Goal: Task Accomplishment & Management: Manage account settings

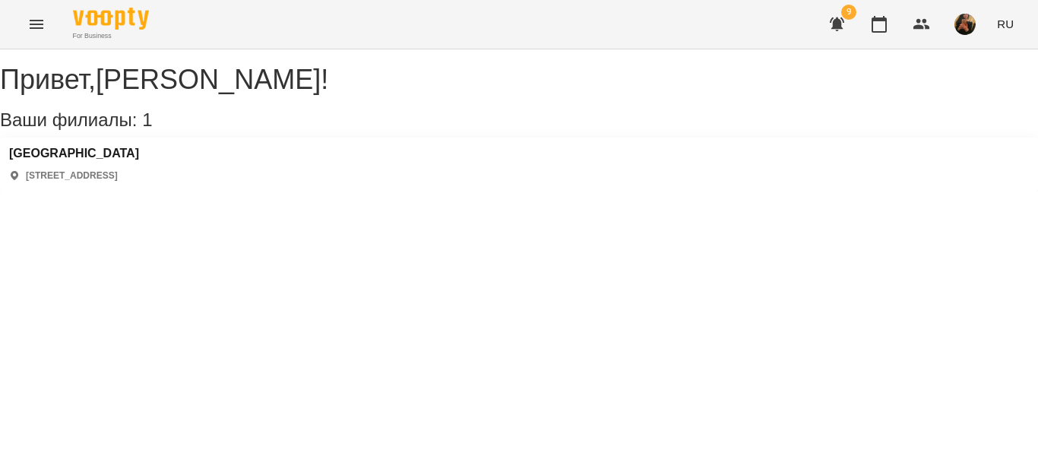
click at [36, 30] on icon "Menu" at bounding box center [36, 24] width 18 height 18
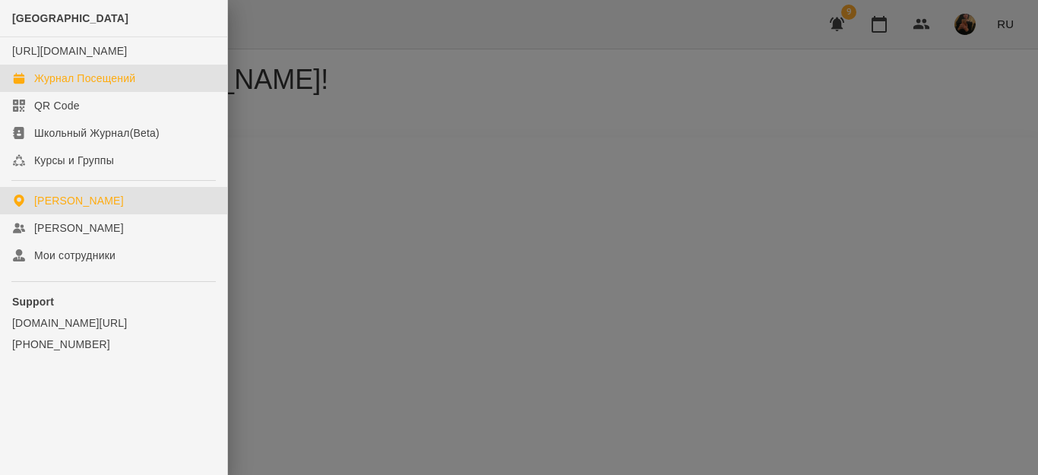
click at [65, 86] on div "Журнал Посещений" at bounding box center [84, 78] width 101 height 15
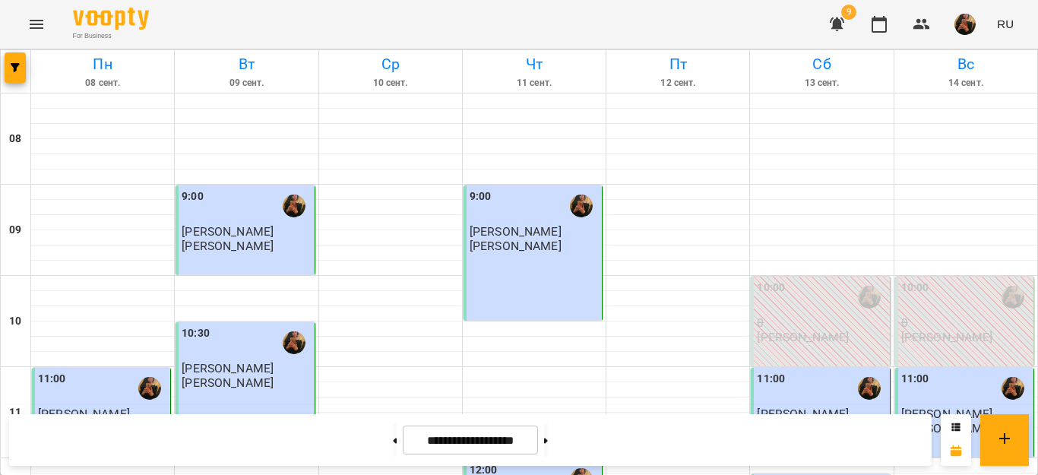
scroll to position [380, 0]
click at [548, 438] on button at bounding box center [546, 439] width 4 height 33
type input "**********"
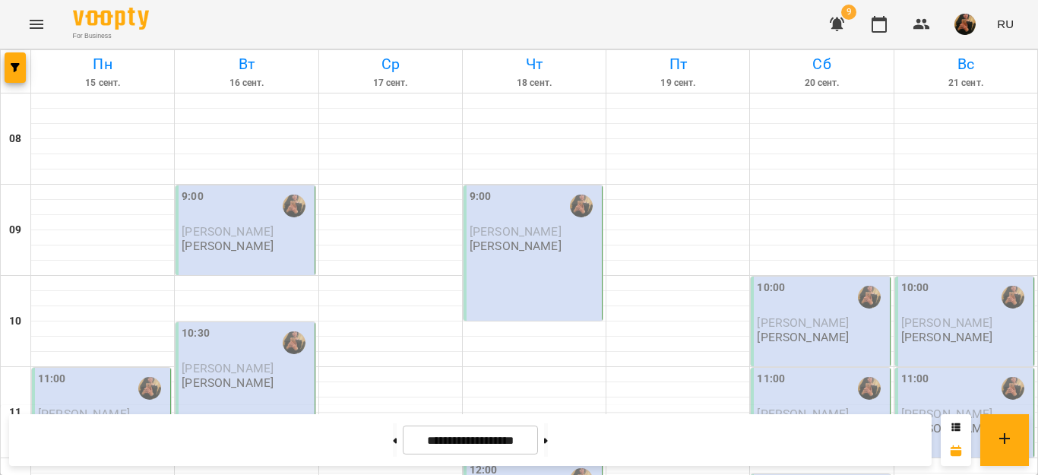
scroll to position [152, 0]
click at [544, 423] on button at bounding box center [546, 439] width 4 height 33
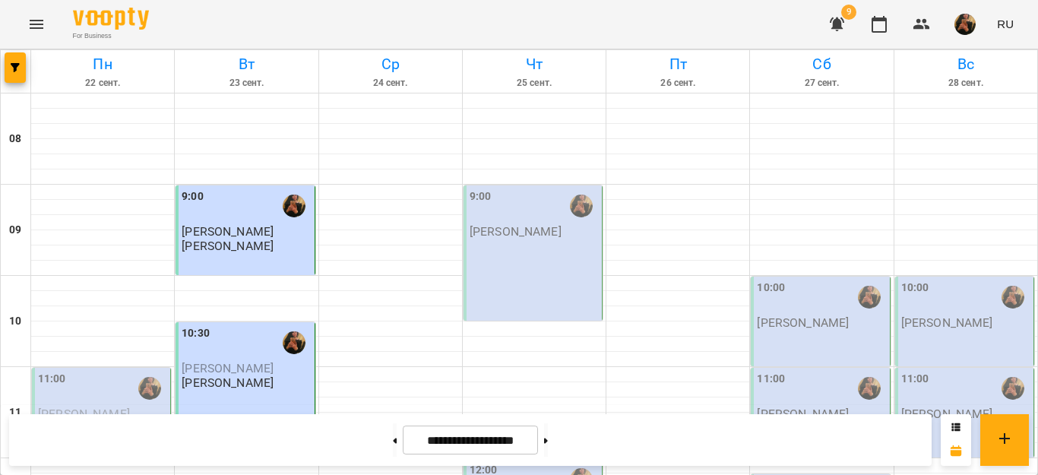
click at [544, 423] on button at bounding box center [546, 439] width 4 height 33
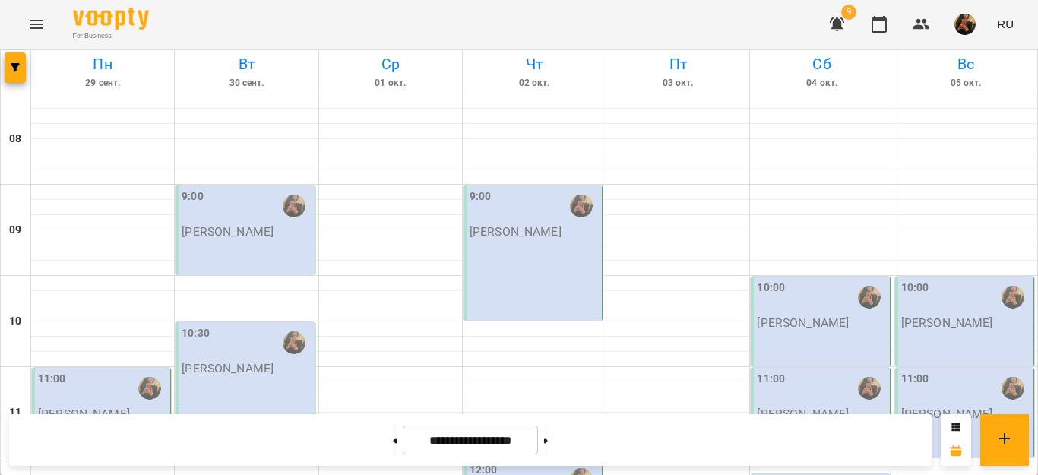
click at [544, 423] on button at bounding box center [546, 439] width 4 height 33
type input "**********"
click at [320, 276] on div at bounding box center [390, 283] width 143 height 15
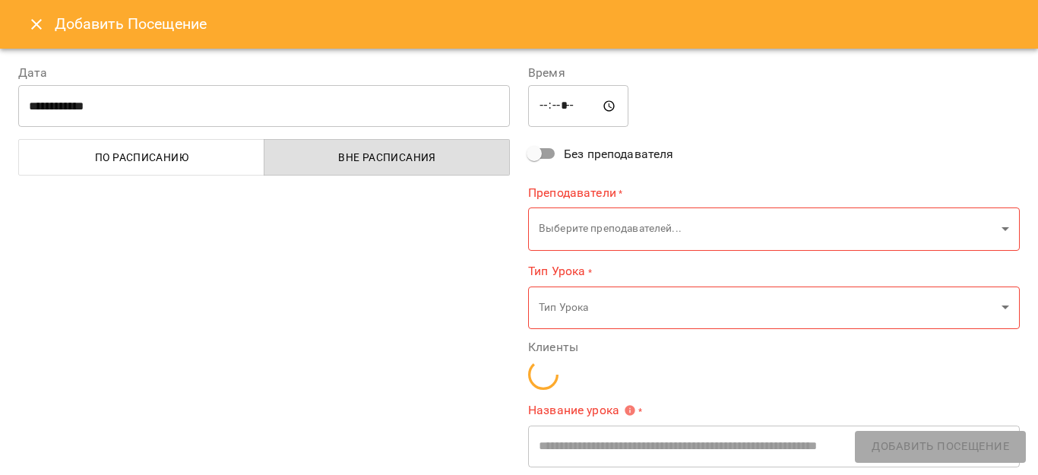
type input "**********"
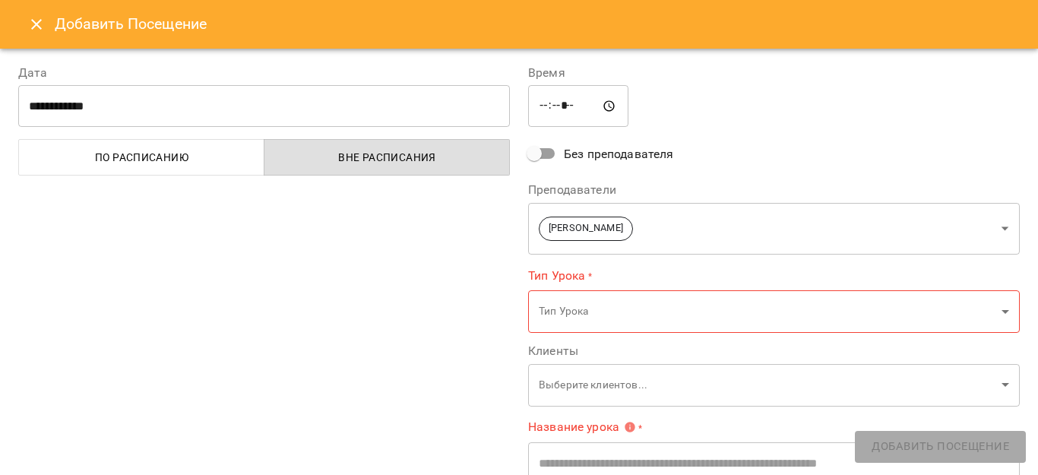
drag, startPoint x: 320, startPoint y: 127, endPoint x: 319, endPoint y: 119, distance: 7.6
click at [319, 119] on input "**********" at bounding box center [264, 106] width 492 height 43
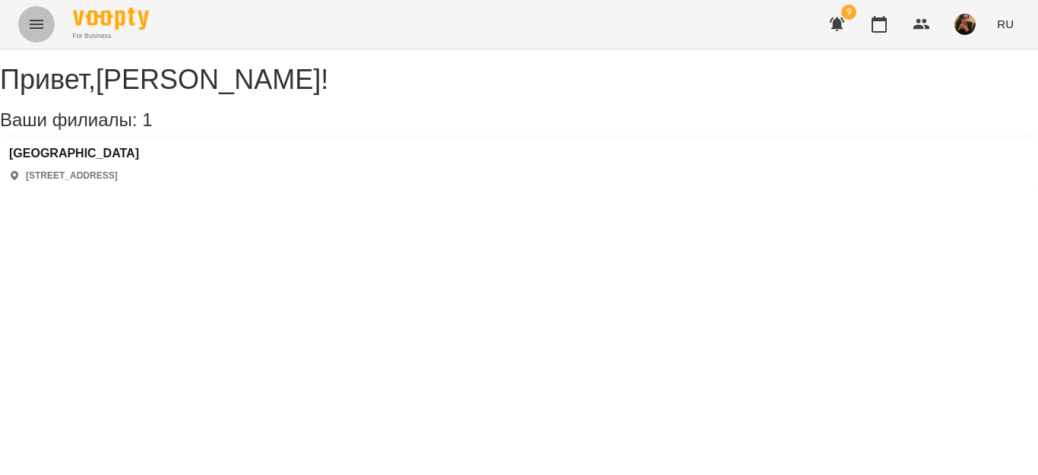
click at [43, 28] on icon "Menu" at bounding box center [36, 24] width 18 height 18
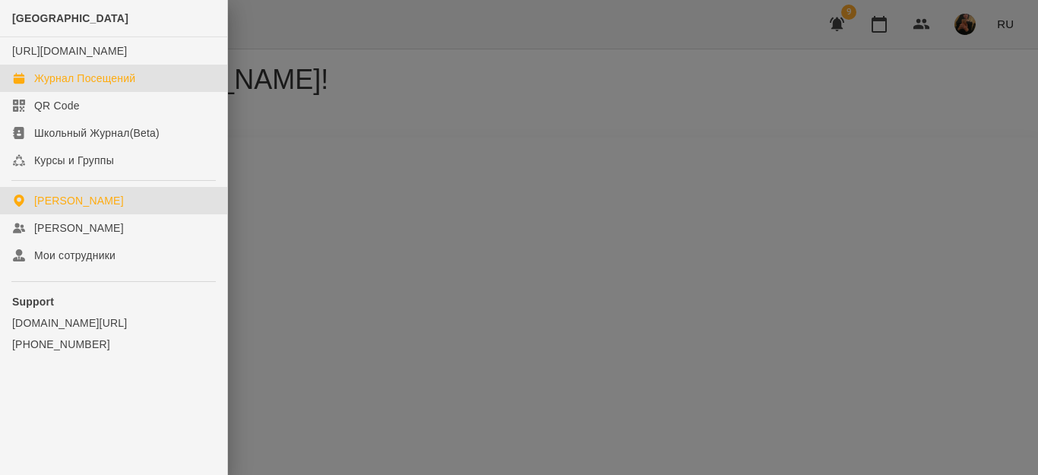
click at [52, 86] on div "Журнал Посещений" at bounding box center [84, 78] width 101 height 15
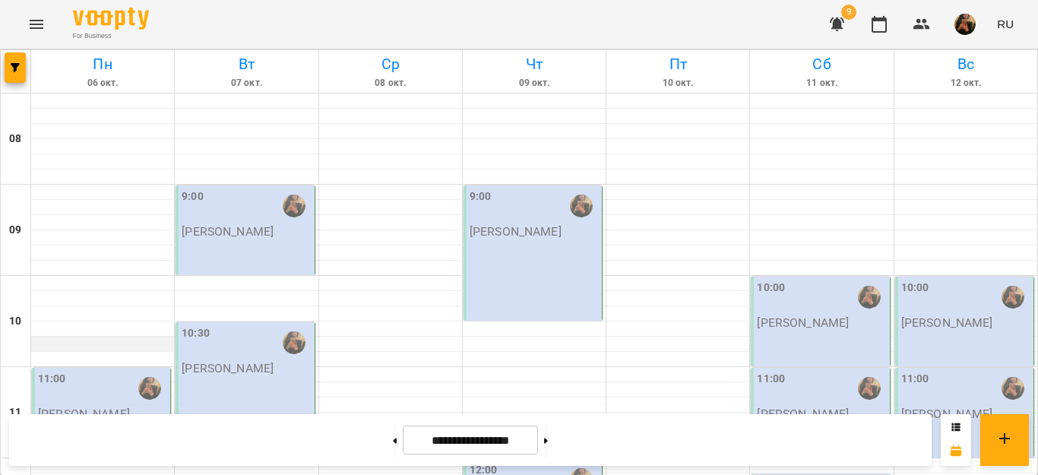
scroll to position [380, 0]
click at [393, 441] on button at bounding box center [395, 439] width 4 height 33
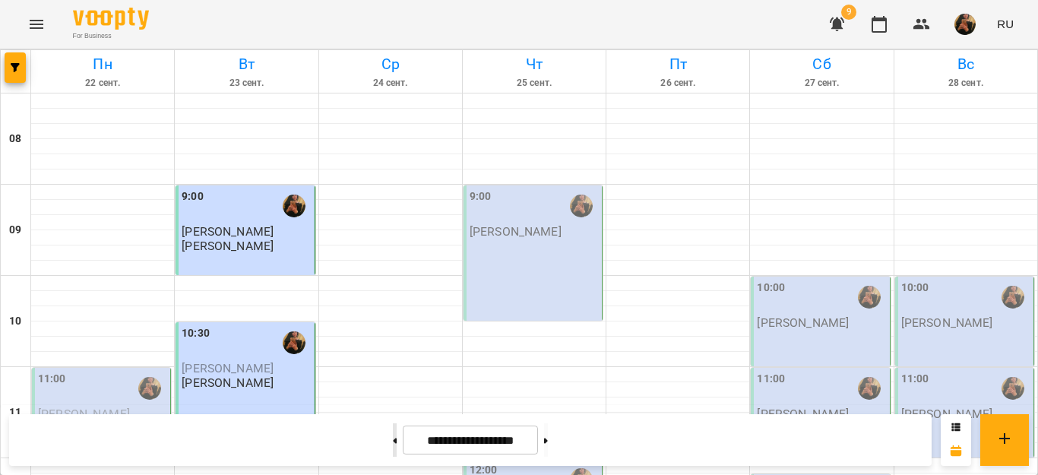
click at [394, 440] on icon at bounding box center [396, 440] width 4 height 5
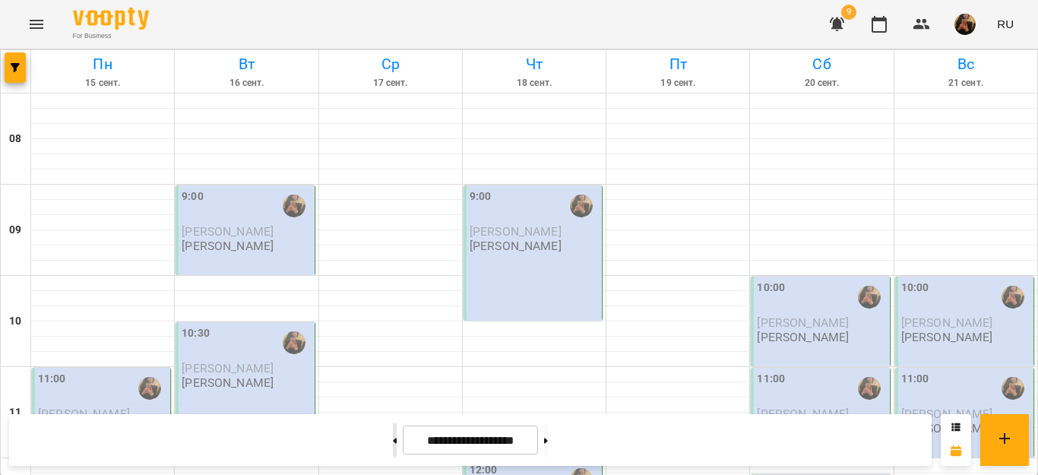
click at [394, 440] on icon at bounding box center [396, 440] width 4 height 5
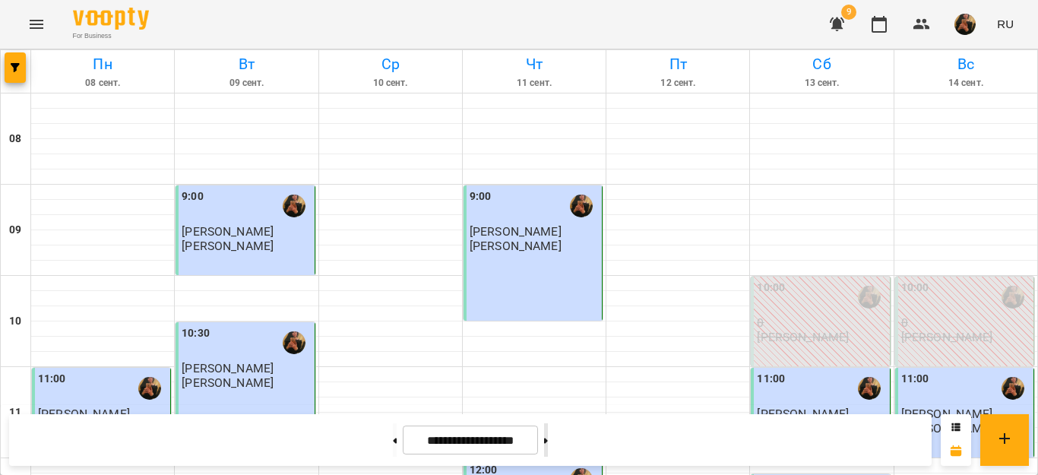
click at [548, 439] on button at bounding box center [546, 439] width 4 height 33
type input "**********"
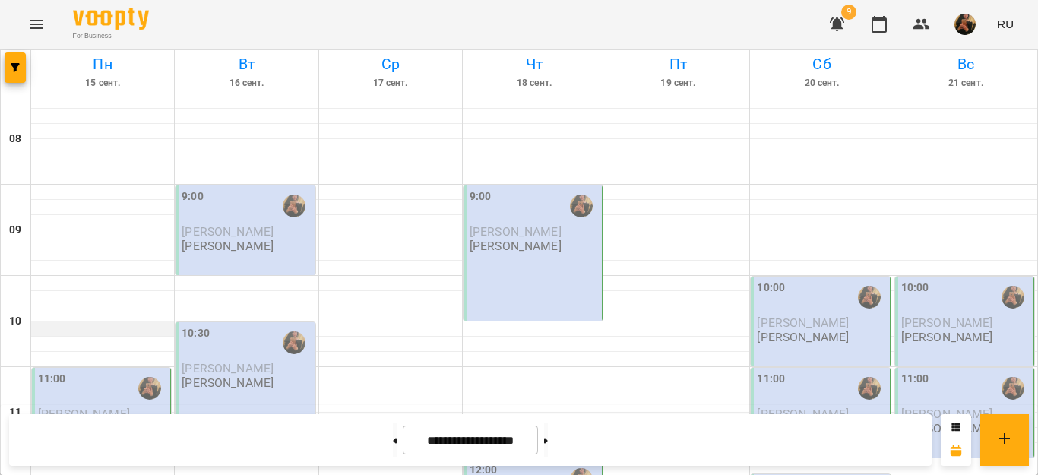
scroll to position [0, 0]
click at [102, 422] on p "[PERSON_NAME]" at bounding box center [84, 428] width 92 height 13
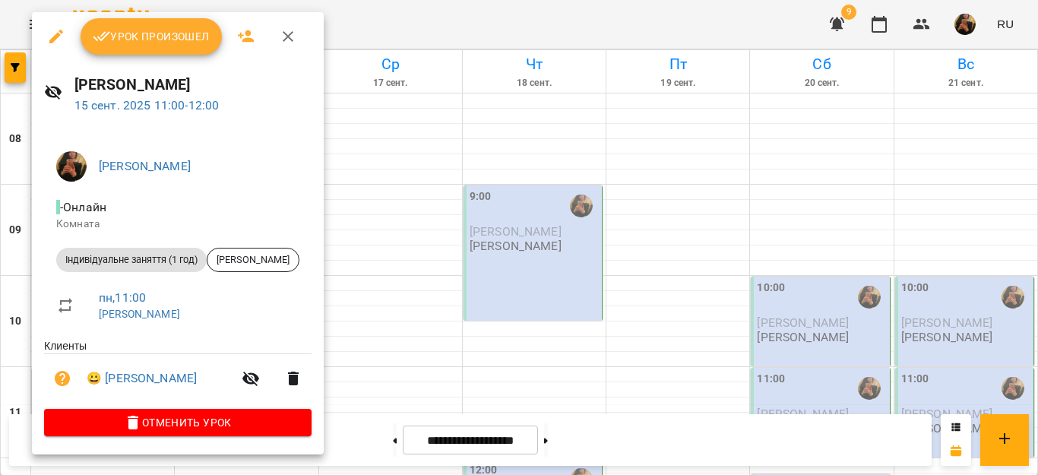
click at [171, 43] on span "Урок произошел" at bounding box center [151, 36] width 117 height 18
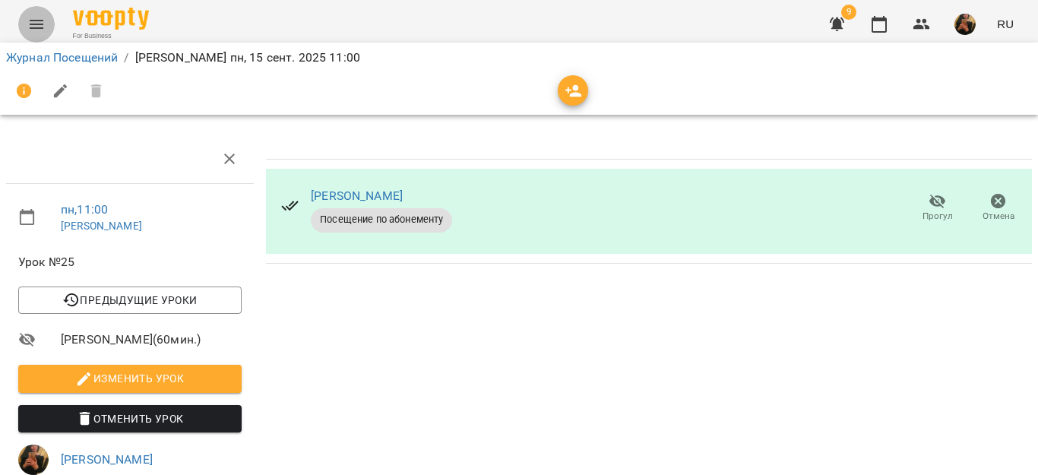
click at [39, 24] on icon "Menu" at bounding box center [37, 24] width 14 height 9
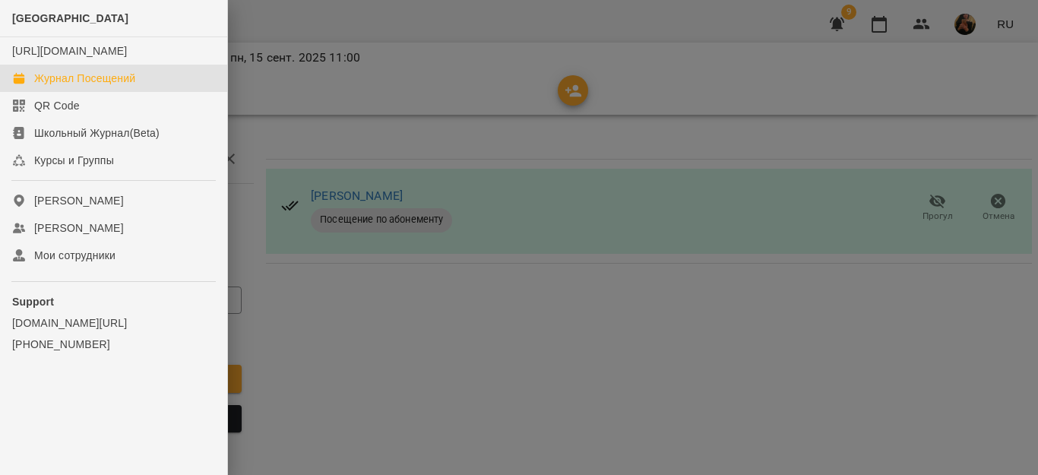
click at [122, 86] on div "Журнал Посещений" at bounding box center [84, 78] width 101 height 15
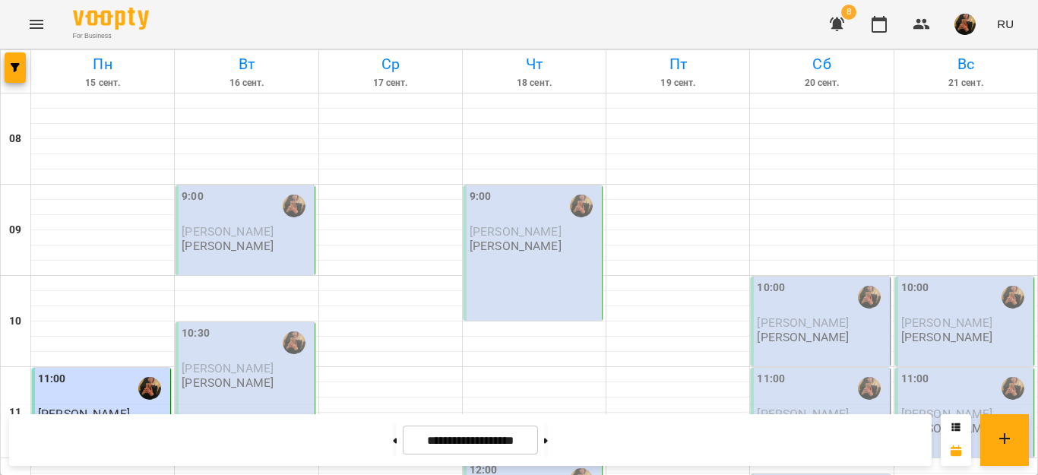
click at [274, 252] on p "[PERSON_NAME]" at bounding box center [228, 245] width 92 height 13
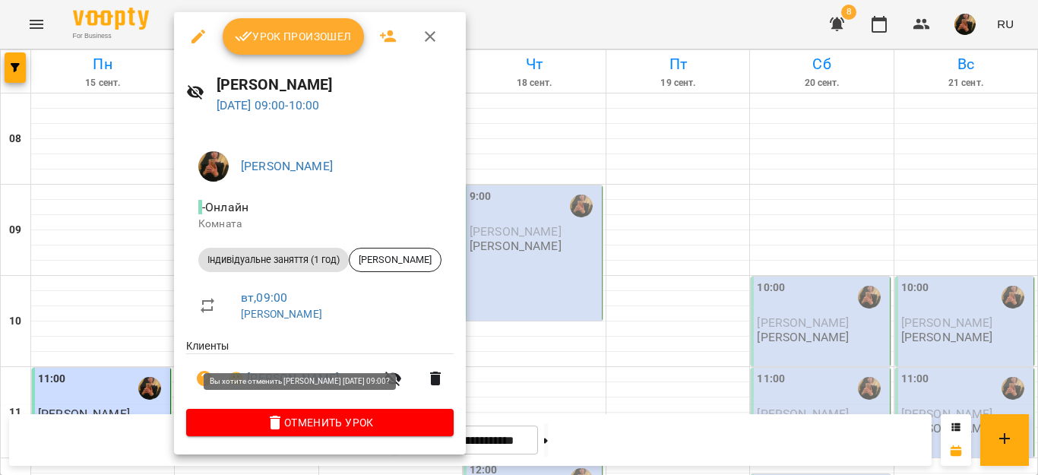
click at [307, 425] on span "Отменить Урок" at bounding box center [319, 422] width 243 height 18
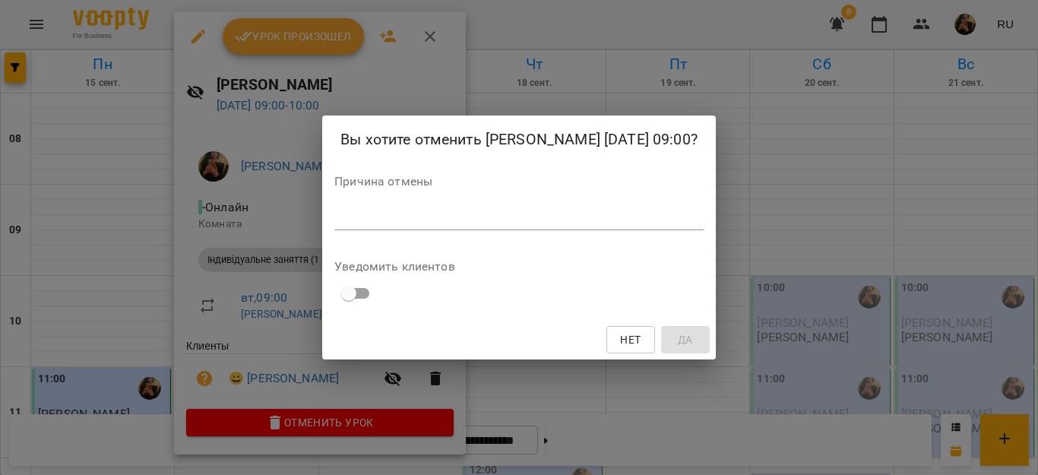
click at [379, 220] on div "*" at bounding box center [518, 218] width 369 height 24
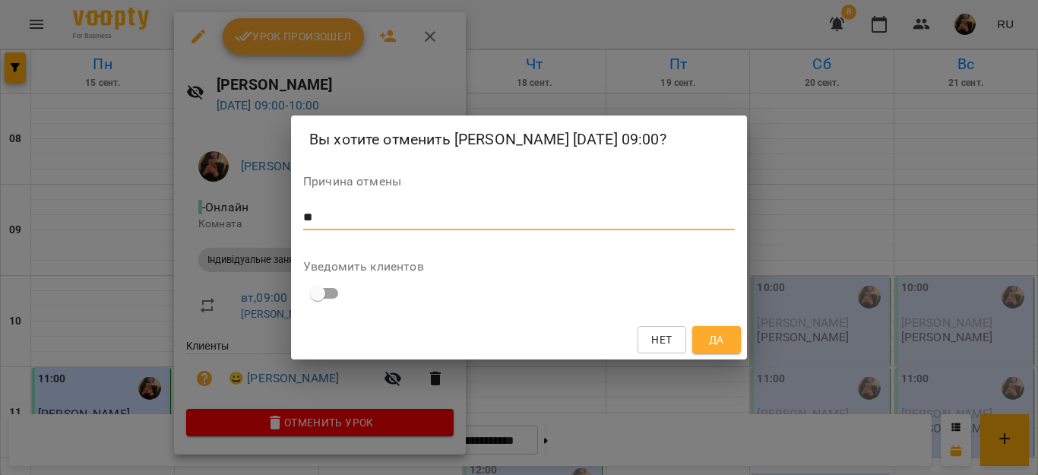
type textarea "**"
click at [705, 349] on span "Да" at bounding box center [716, 340] width 24 height 18
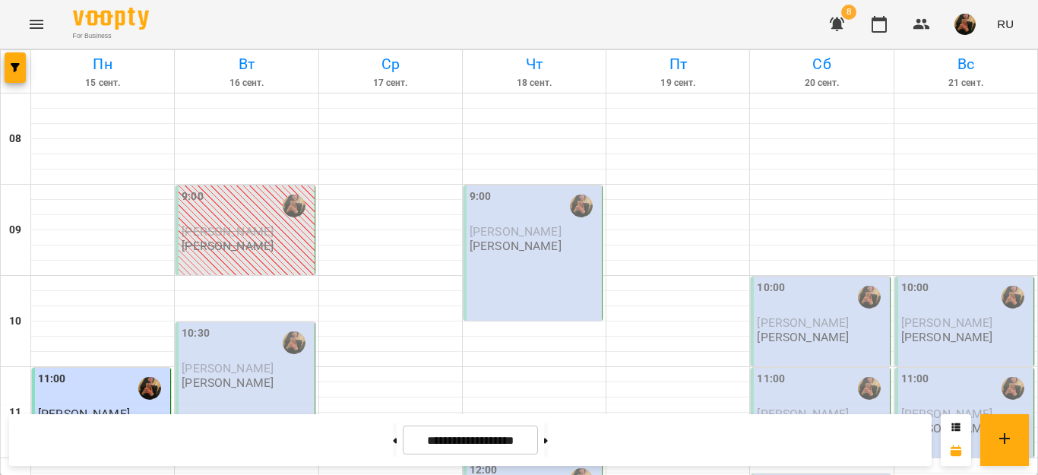
click at [232, 334] on div "10:30" at bounding box center [246, 342] width 129 height 35
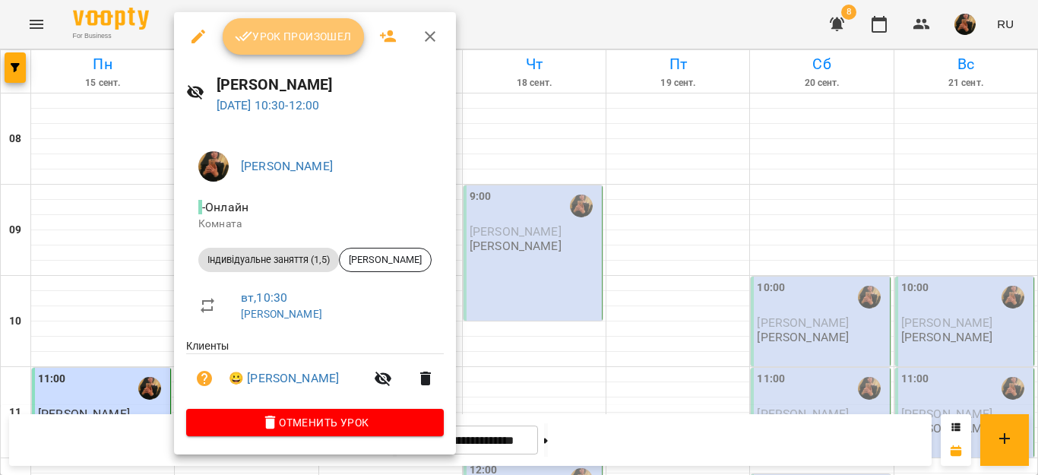
click at [313, 46] on span "Урок произошел" at bounding box center [293, 36] width 117 height 18
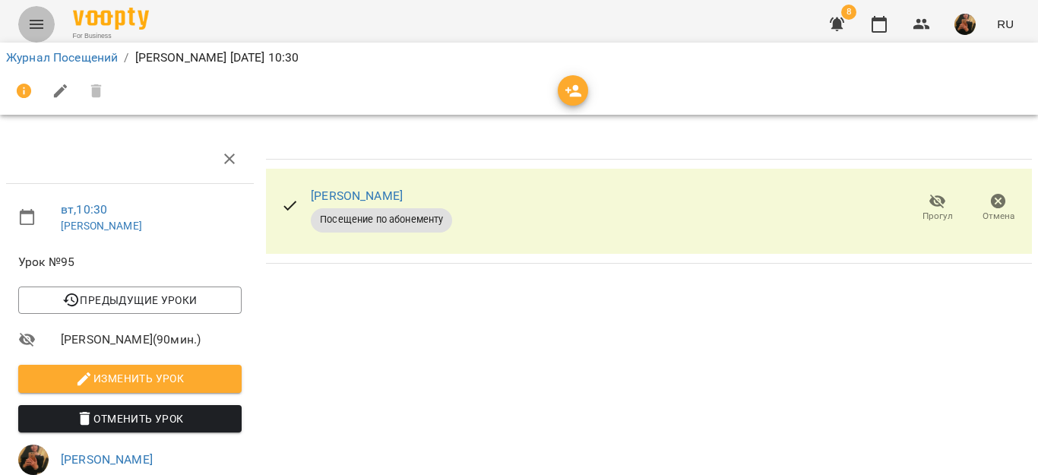
click at [39, 20] on icon "Menu" at bounding box center [36, 24] width 18 height 18
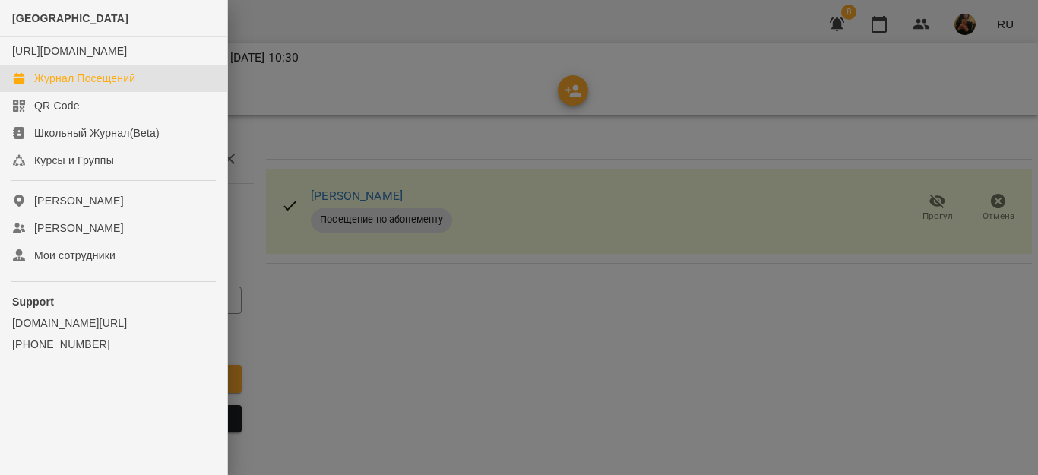
click at [119, 86] on div "Журнал Посещений" at bounding box center [84, 78] width 101 height 15
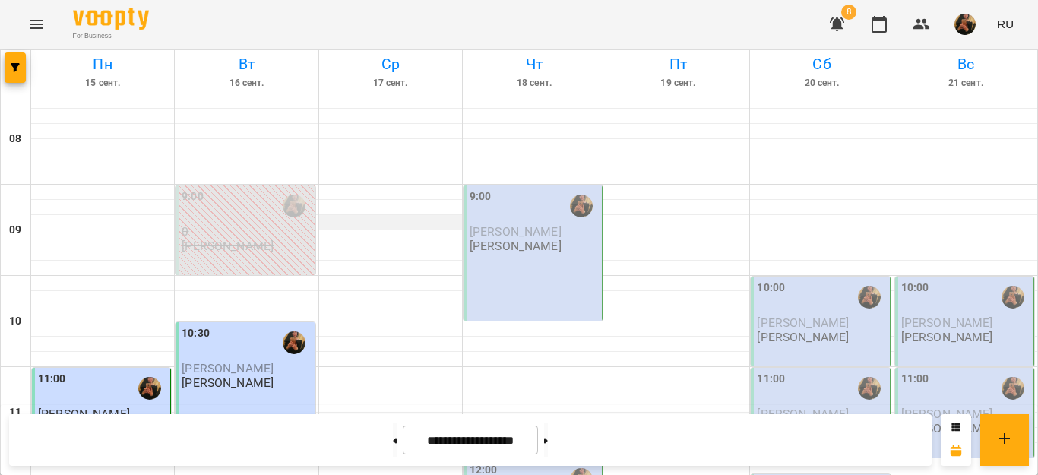
scroll to position [988, 0]
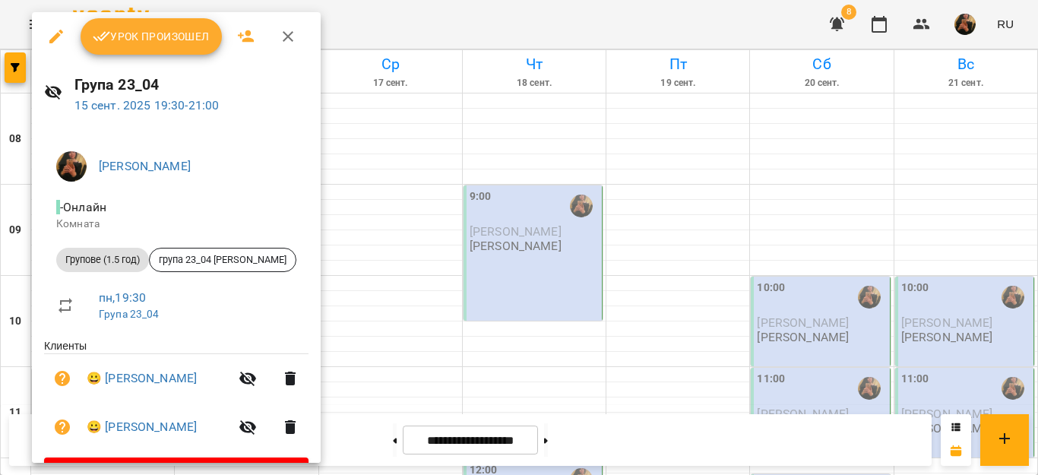
click at [167, 55] on div "Урок произошел" at bounding box center [176, 36] width 289 height 49
click at [166, 47] on button "Урок произошел" at bounding box center [151, 36] width 141 height 36
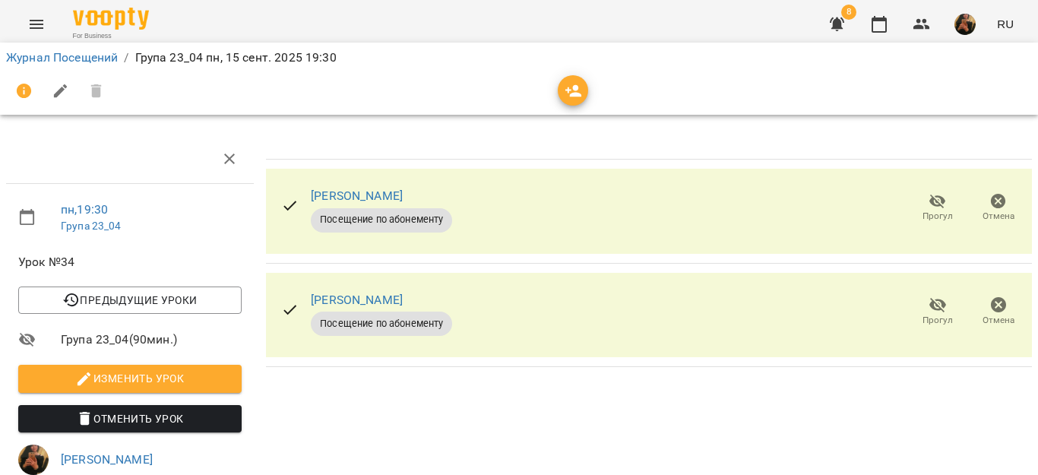
click at [40, 28] on icon "Menu" at bounding box center [37, 24] width 14 height 9
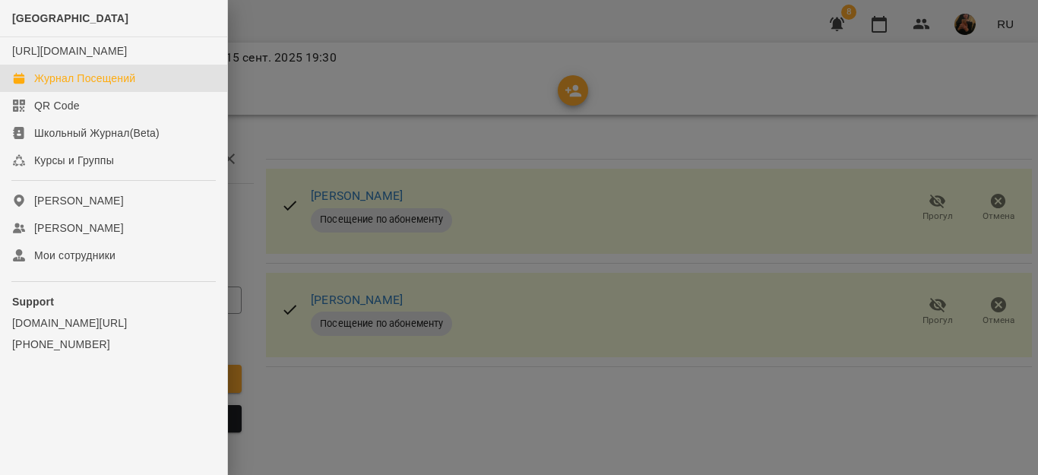
click at [74, 86] on div "Журнал Посещений" at bounding box center [84, 78] width 101 height 15
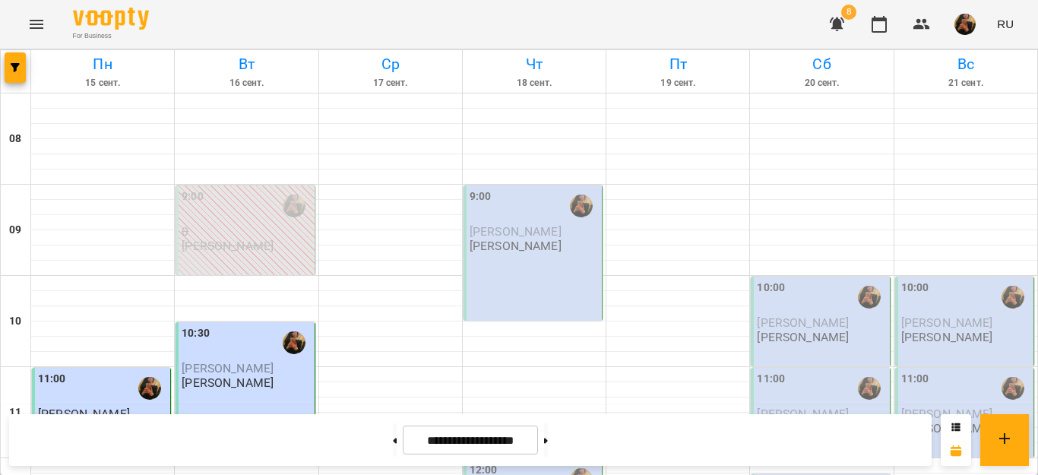
scroll to position [988, 0]
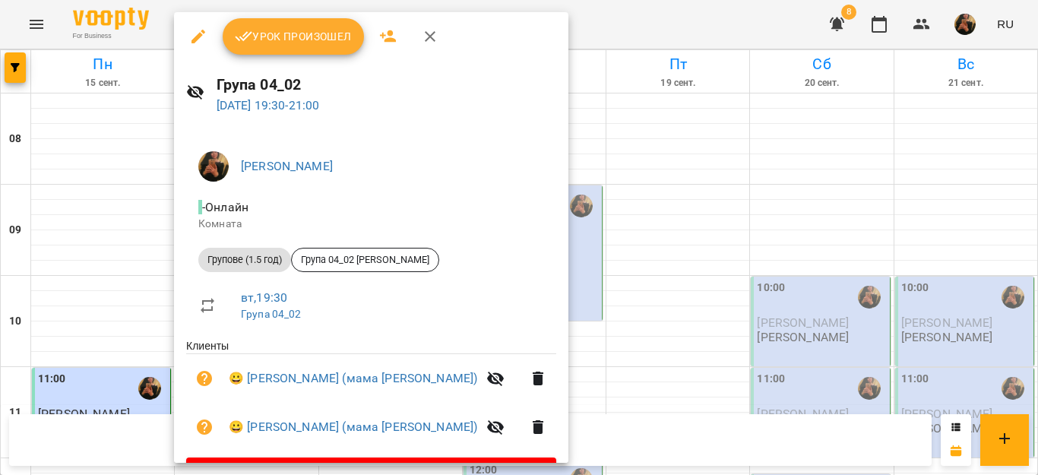
click at [284, 41] on span "Урок произошел" at bounding box center [293, 36] width 117 height 18
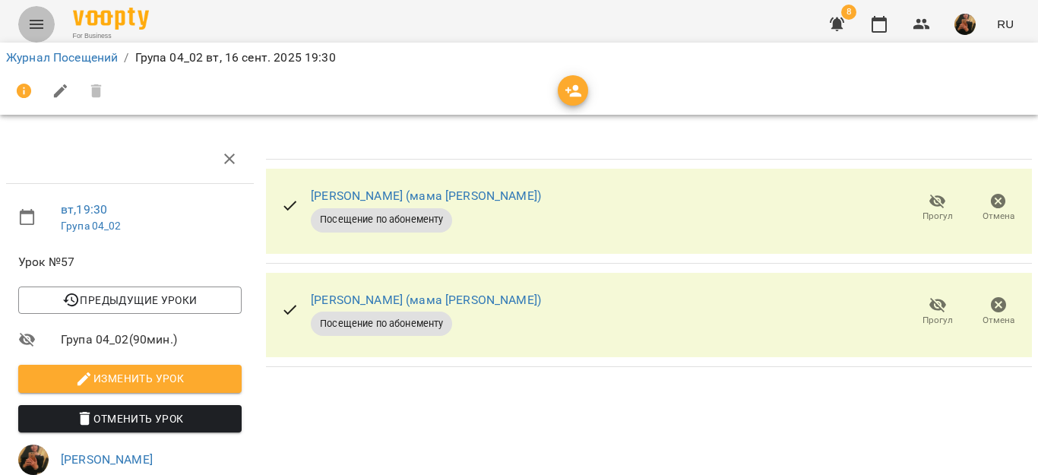
click at [35, 26] on icon "Menu" at bounding box center [36, 24] width 18 height 18
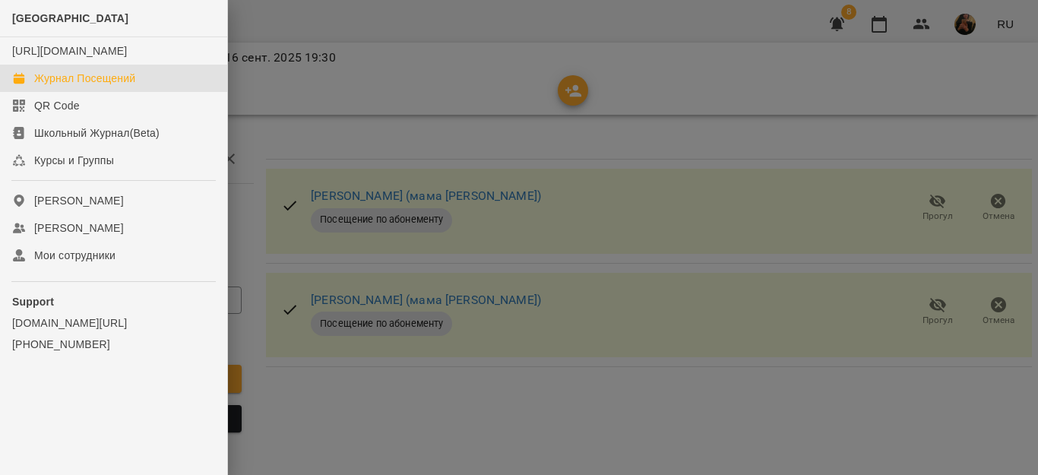
click at [115, 86] on div "Журнал Посещений" at bounding box center [84, 78] width 101 height 15
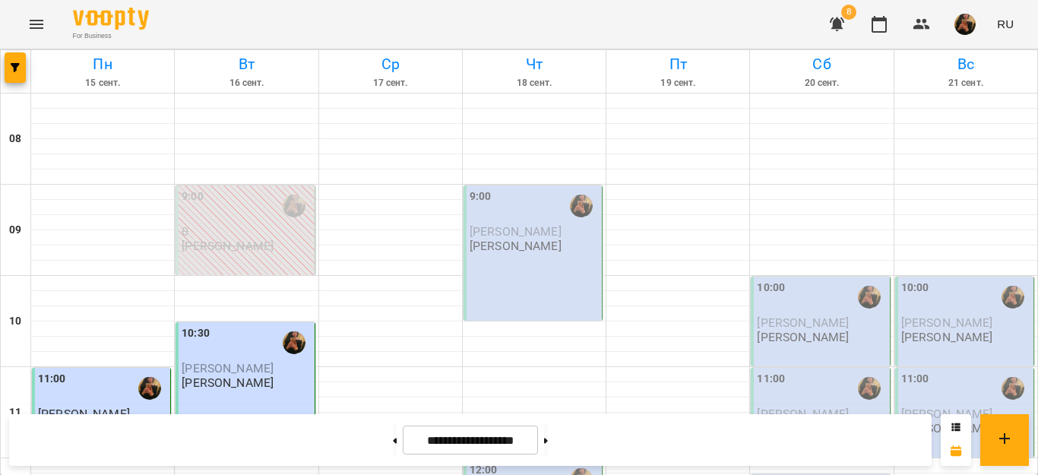
scroll to position [979, 0]
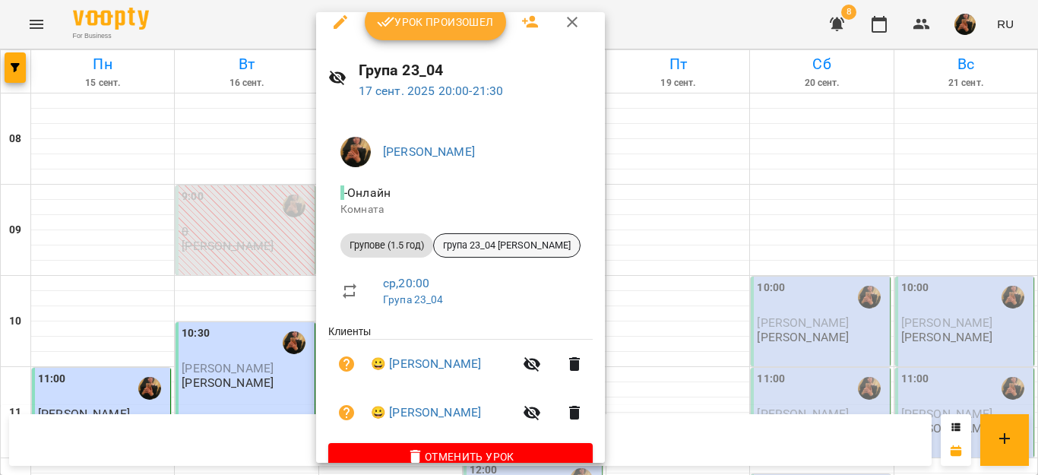
scroll to position [43, 0]
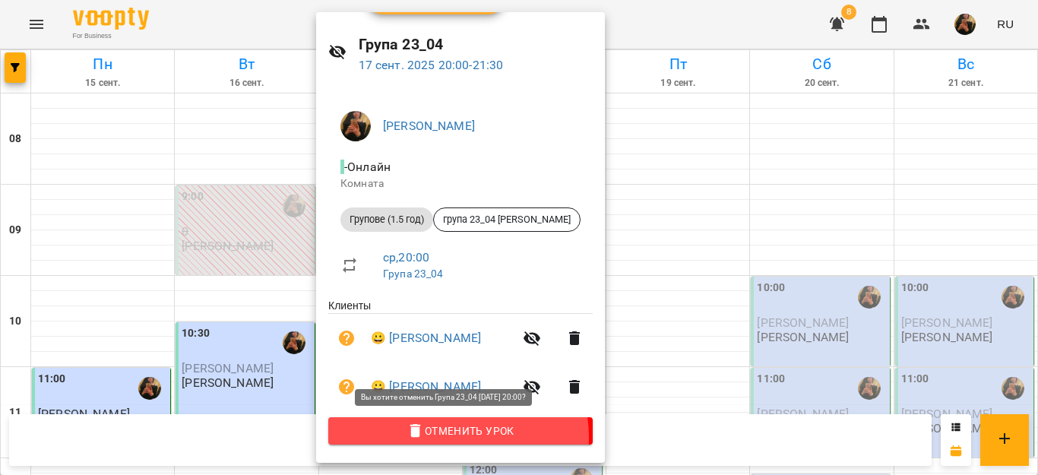
click at [450, 437] on span "Отменить Урок" at bounding box center [460, 431] width 240 height 18
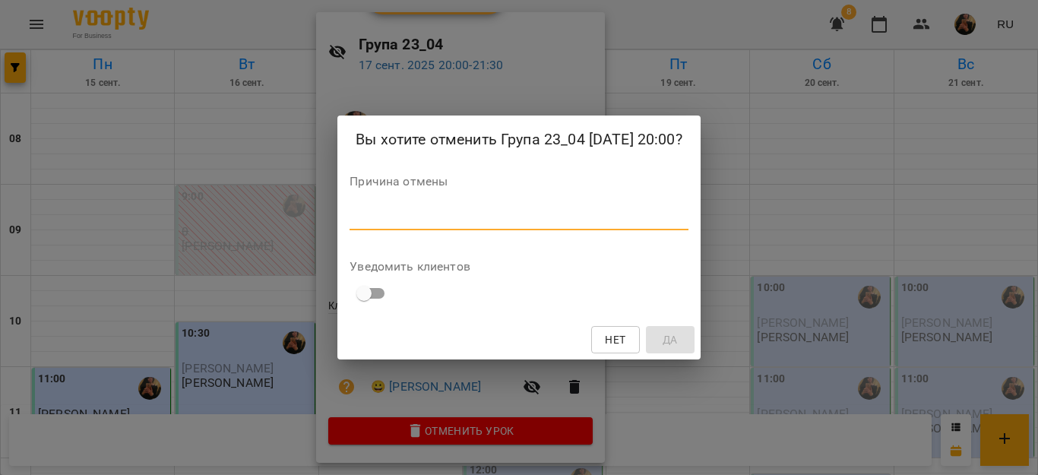
click at [385, 214] on textarea at bounding box center [519, 217] width 338 height 14
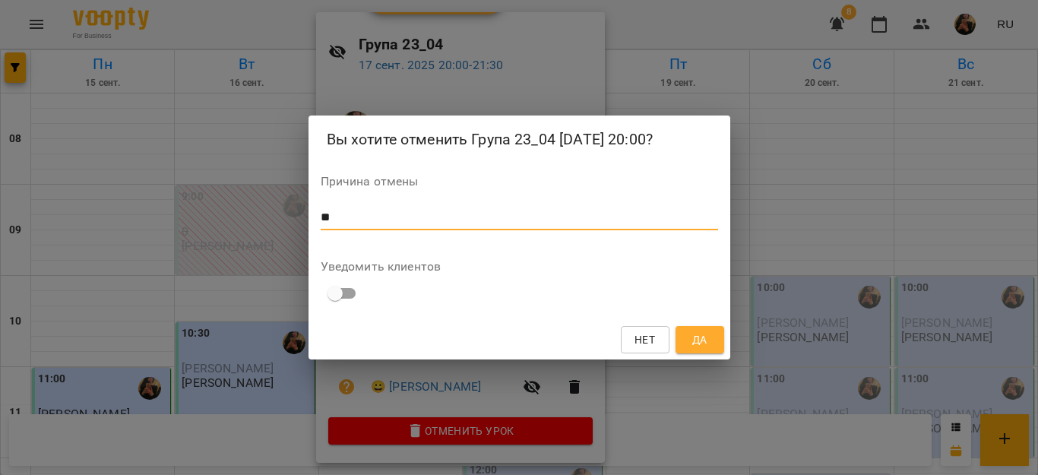
type textarea "**"
click at [636, 342] on span "Нет" at bounding box center [645, 340] width 21 height 18
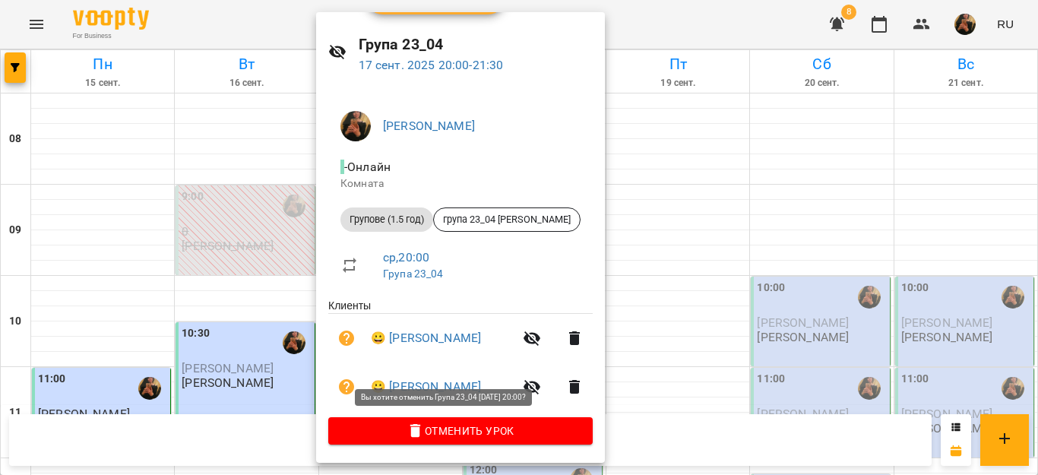
click at [479, 429] on span "Отменить Урок" at bounding box center [460, 431] width 240 height 18
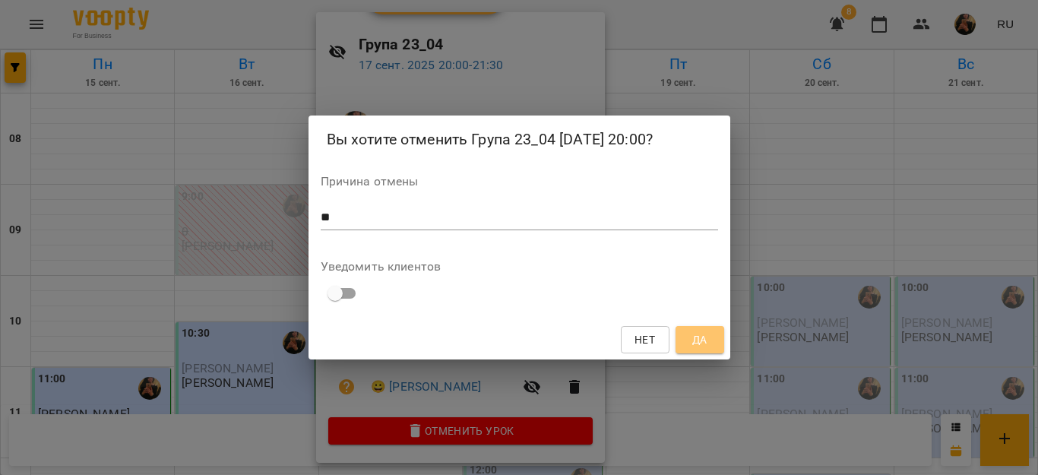
click at [699, 332] on span "Да" at bounding box center [699, 340] width 15 height 18
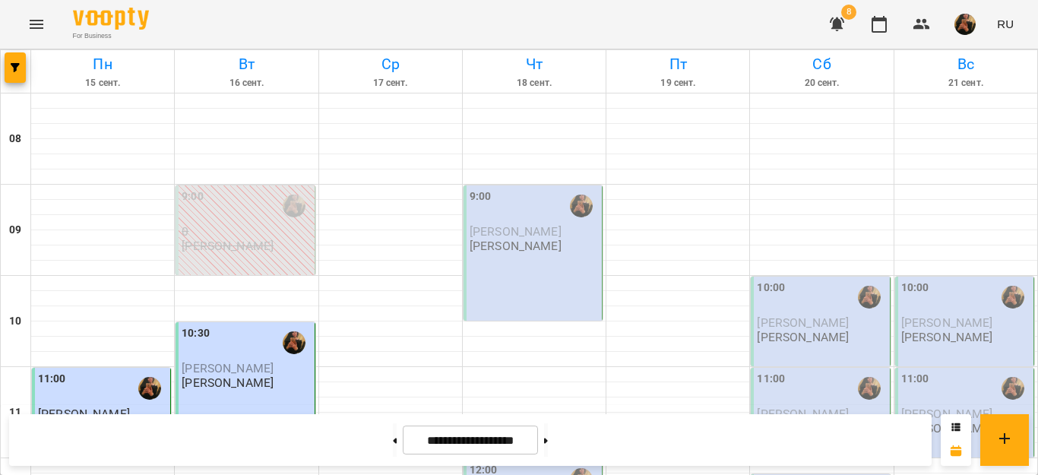
scroll to position [67, 0]
click at [552, 239] on p "[PERSON_NAME]" at bounding box center [516, 245] width 92 height 13
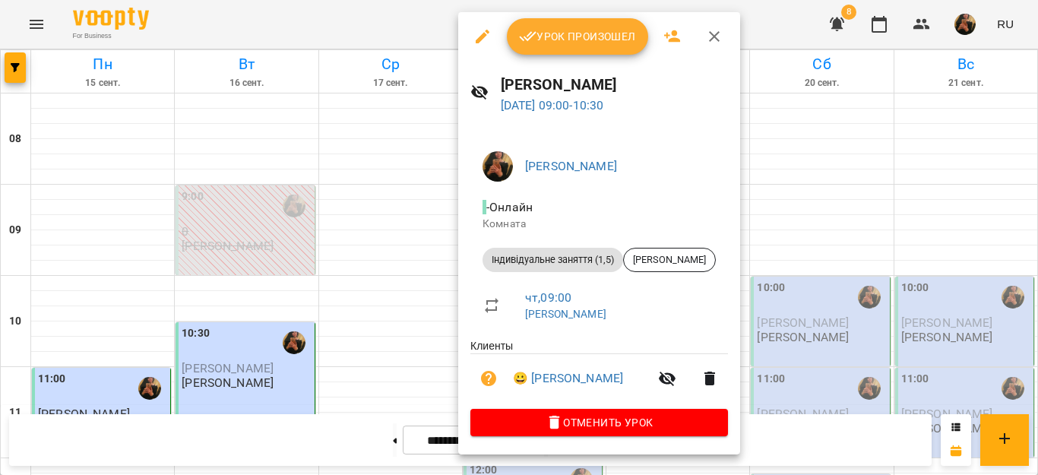
click at [628, 31] on span "Урок произошел" at bounding box center [577, 36] width 117 height 18
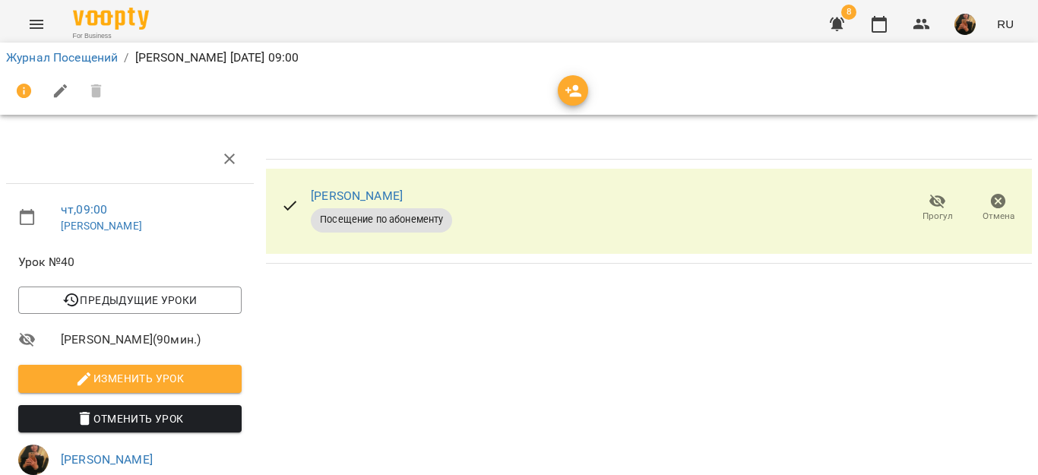
click at [26, 18] on button "Menu" at bounding box center [36, 24] width 36 height 36
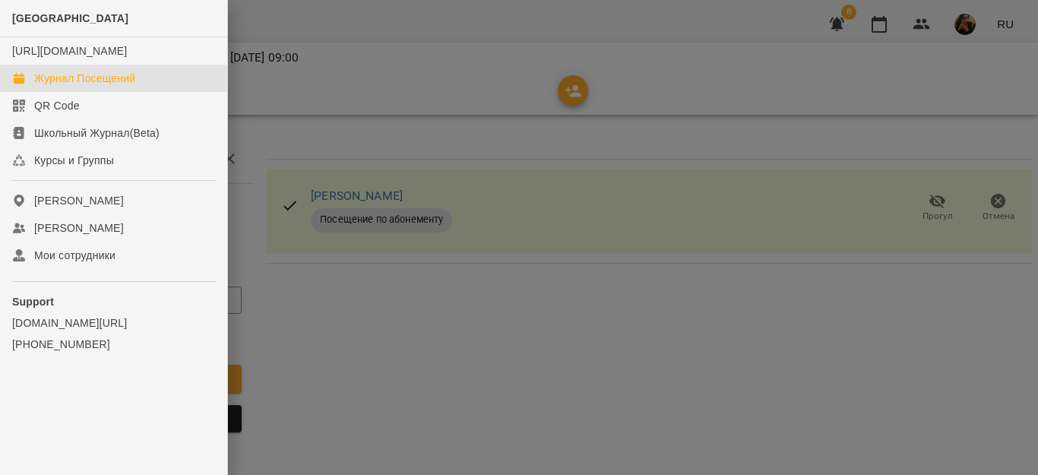
click at [122, 86] on div "Журнал Посещений" at bounding box center [84, 78] width 101 height 15
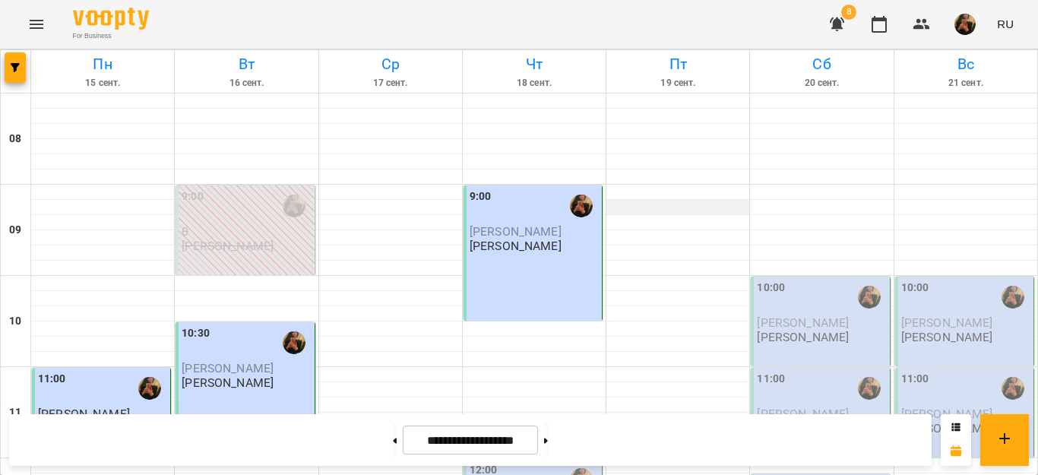
scroll to position [228, 0]
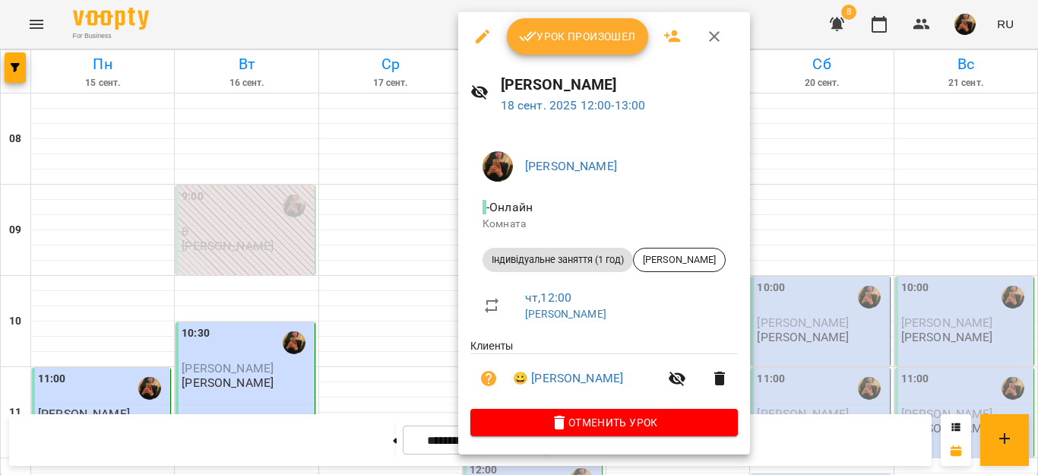
click at [600, 49] on button "Урок произошел" at bounding box center [577, 36] width 141 height 36
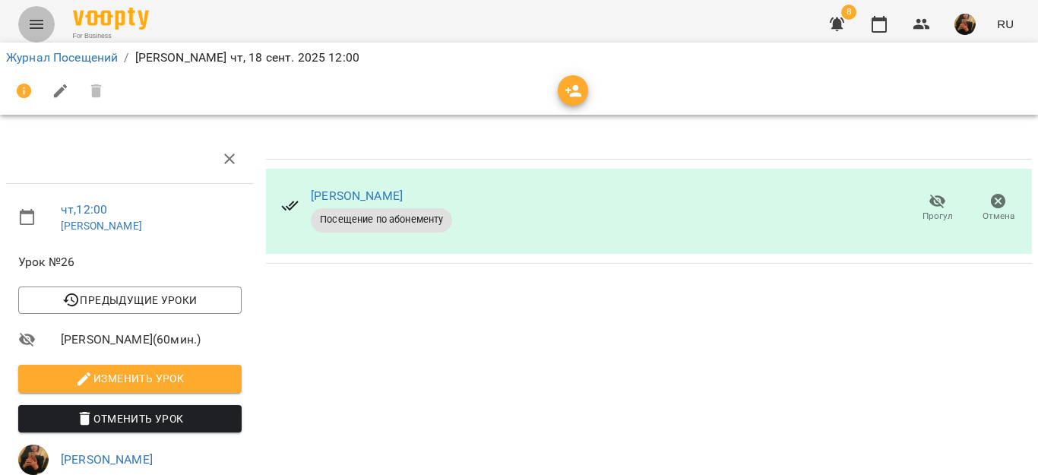
click at [30, 18] on icon "Menu" at bounding box center [36, 24] width 18 height 18
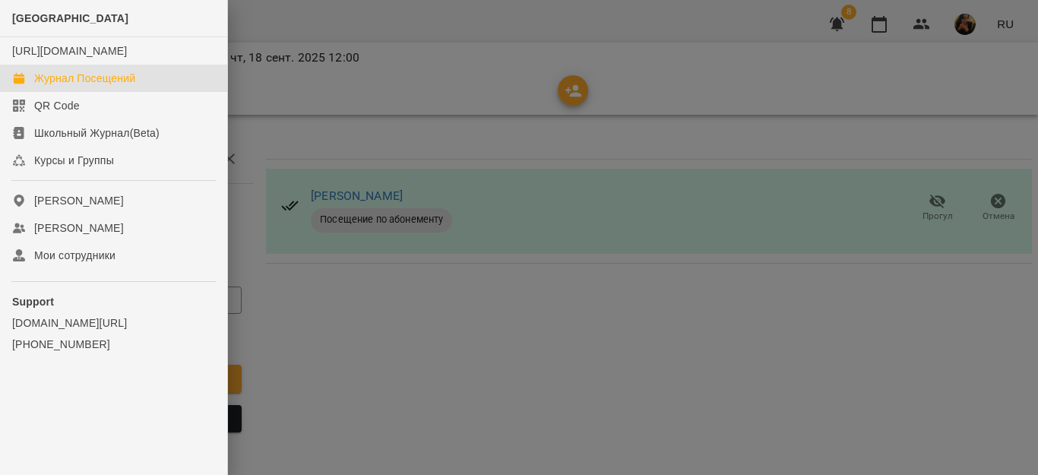
click at [92, 86] on div "Журнал Посещений" at bounding box center [84, 78] width 101 height 15
